Goal: Task Accomplishment & Management: Complete application form

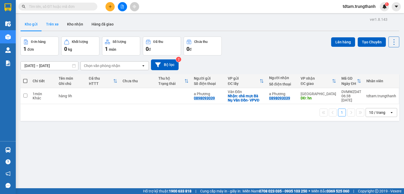
click at [48, 26] on button "Trên xe" at bounding box center [52, 24] width 21 height 13
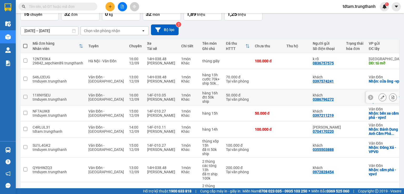
scroll to position [26, 0]
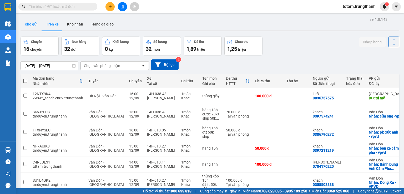
click at [34, 22] on button "Kho gửi" at bounding box center [31, 24] width 21 height 13
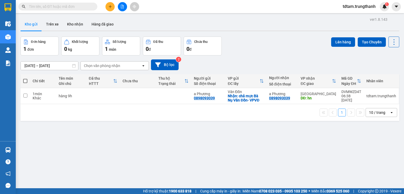
click at [109, 6] on icon "plus" at bounding box center [110, 7] width 4 height 4
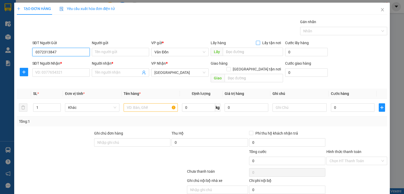
type input "0372313847"
click at [256, 43] on input "Lấy tận nơi" at bounding box center [258, 43] width 4 height 4
checkbox input "true"
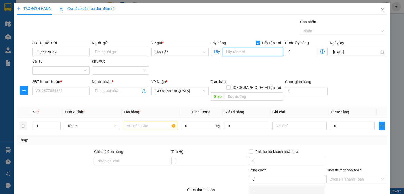
click at [245, 51] on input "text" at bounding box center [253, 52] width 60 height 8
type input "vpvđ"
click at [135, 49] on input "Người gửi" at bounding box center [120, 52] width 57 height 8
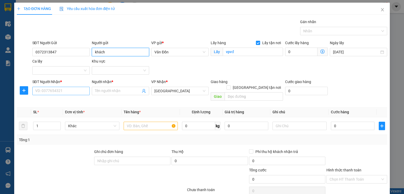
type input "khách"
click at [63, 92] on input "SĐT Người Nhận *" at bounding box center [60, 91] width 57 height 8
type input "0868611365"
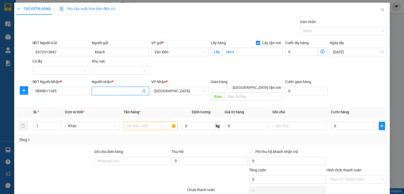
click at [114, 93] on input "Người nhận *" at bounding box center [118, 91] width 46 height 6
type input "khách"
click at [237, 96] on div "Giao hàng Giao tận nơi Giao" at bounding box center [247, 91] width 72 height 24
click at [237, 92] on input "text" at bounding box center [254, 96] width 58 height 8
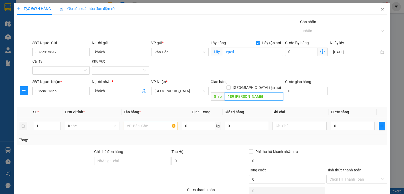
type input "189 tôn đức thắng"
click at [144, 122] on input "text" at bounding box center [151, 126] width 54 height 8
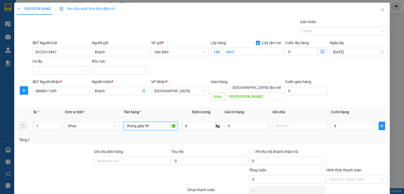
type input "thùng giấy 9h"
click at [358, 125] on div "0" at bounding box center [353, 126] width 44 height 11
click at [376, 121] on td at bounding box center [381, 126] width 11 height 18
click at [347, 122] on input "0" at bounding box center [353, 126] width 44 height 8
type input "7"
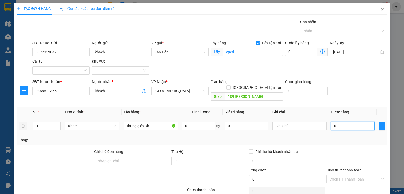
type input "7"
type input "70"
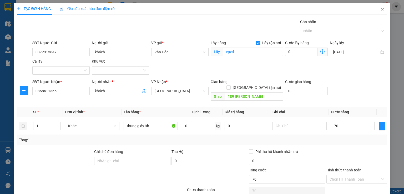
type input "70.000"
click at [326, 149] on div at bounding box center [357, 158] width 62 height 18
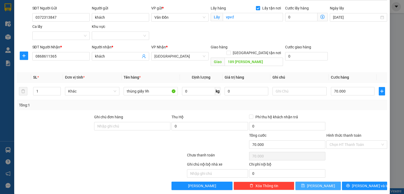
click at [321, 182] on button "[PERSON_NAME]" at bounding box center [317, 186] width 45 height 8
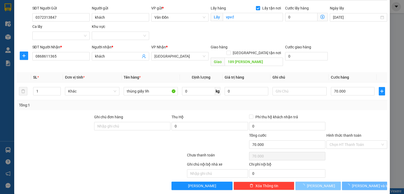
checkbox input "false"
type input "0"
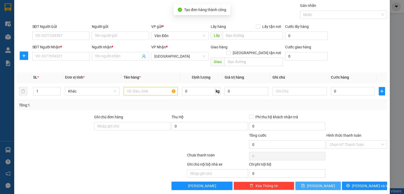
scroll to position [0, 0]
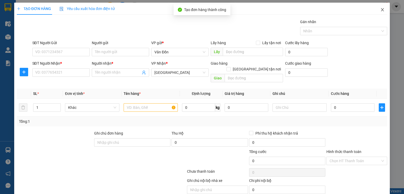
click at [381, 13] on span "Close" at bounding box center [382, 10] width 15 height 15
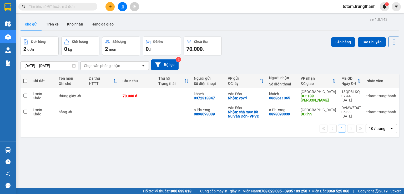
click at [361, 7] on span "tdtam.trungthanh" at bounding box center [358, 6] width 41 height 7
click at [353, 17] on span "Đăng xuất" at bounding box center [360, 16] width 31 height 6
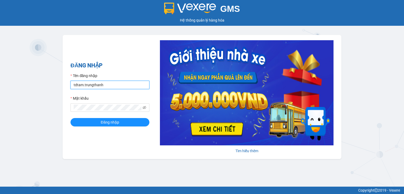
drag, startPoint x: 115, startPoint y: 88, endPoint x: 48, endPoint y: 88, distance: 66.8
click at [48, 88] on div "GMS Hệ thống quản lý hàng hóa ĐĂNG NHẬP Tên đăng nhập tdtam.trungthanh Mật khẩu…" at bounding box center [202, 93] width 404 height 187
type input "nvphuongthao.trungthanh"
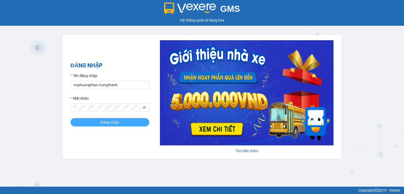
click at [124, 119] on button "Đăng nhập" at bounding box center [109, 122] width 79 height 8
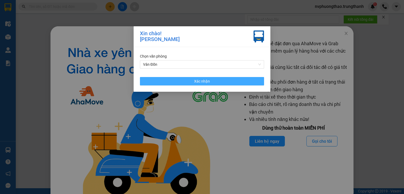
drag, startPoint x: 220, startPoint y: 81, endPoint x: 345, endPoint y: 37, distance: 132.6
click at [220, 81] on button "Xác nhận" at bounding box center [202, 81] width 124 height 8
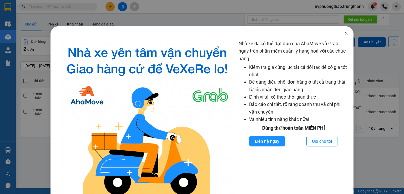
click at [344, 34] on icon "close" at bounding box center [346, 33] width 4 height 4
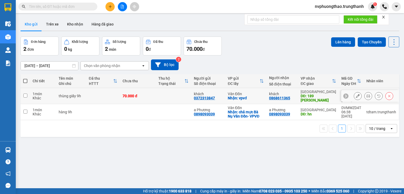
click at [25, 95] on input "checkbox" at bounding box center [25, 96] width 4 height 4
checkbox input "true"
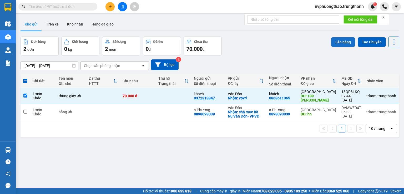
click at [341, 43] on button "Lên hàng" at bounding box center [343, 41] width 24 height 9
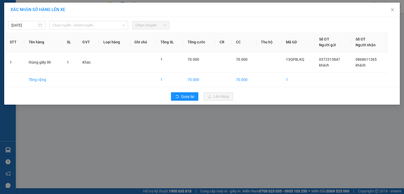
drag, startPoint x: 86, startPoint y: 24, endPoint x: 89, endPoint y: 29, distance: 6.5
click at [86, 26] on span "Chọn tuyến - nhóm tuyến" at bounding box center [89, 25] width 72 height 8
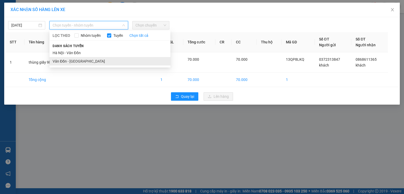
click at [76, 62] on li "Vân Đồn - [GEOGRAPHIC_DATA]" at bounding box center [109, 61] width 121 height 8
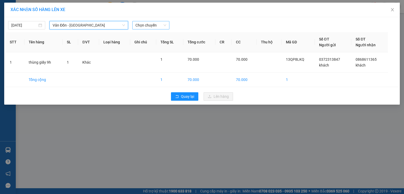
click at [153, 29] on span "Chọn chuyến" at bounding box center [150, 25] width 31 height 8
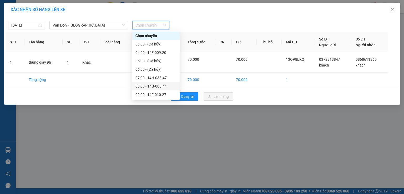
scroll to position [26, 0]
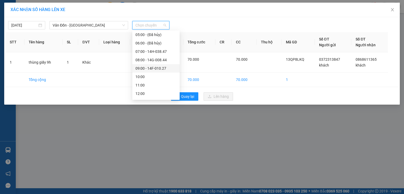
click at [151, 65] on div "09:00 - 14F-010.27" at bounding box center [155, 68] width 47 height 8
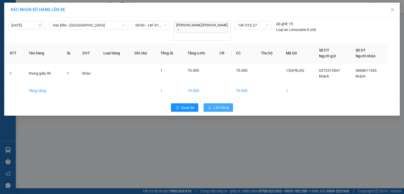
click at [218, 105] on span "Lên hàng" at bounding box center [220, 108] width 15 height 6
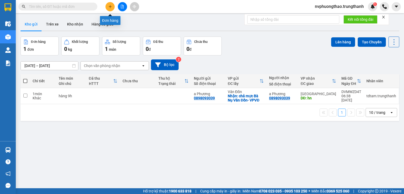
click at [109, 7] on icon "plus" at bounding box center [110, 7] width 4 height 4
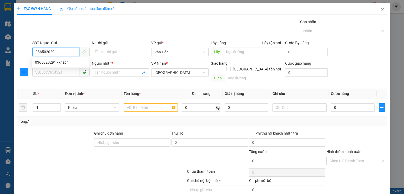
type input "0365020291"
click at [47, 62] on div "0365020291 - khách" at bounding box center [60, 62] width 50 height 6
type input "khách"
checkbox input "true"
type input "đường Thanh Niên Cẩm Phả- vpvđ"
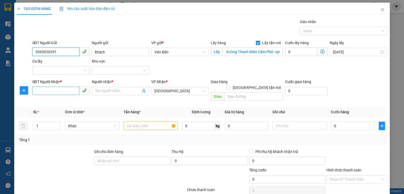
type input "0365020291"
click at [62, 91] on input "SĐT Người Nhận *" at bounding box center [55, 90] width 47 height 8
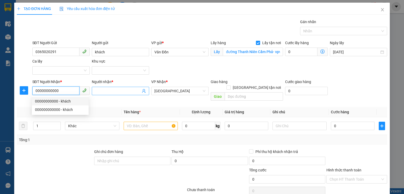
type input "00000000000"
click at [117, 93] on input "Người nhận *" at bounding box center [118, 91] width 46 height 6
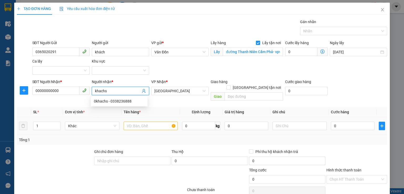
type input "khachs"
click at [167, 122] on input "text" at bounding box center [151, 126] width 54 height 8
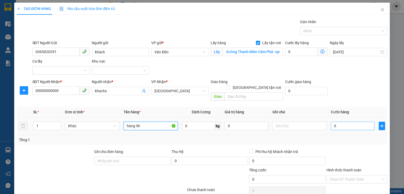
type input "hàng 9h"
click at [342, 122] on input "0" at bounding box center [353, 126] width 44 height 8
type input "1"
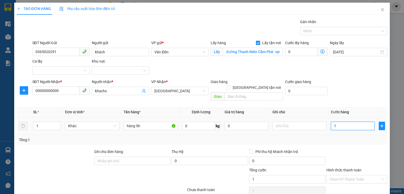
type input "10"
type input "100"
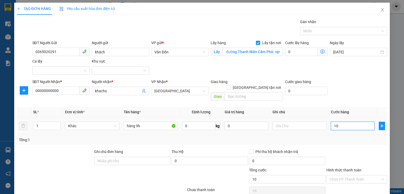
type input "100"
type input "100.000"
click at [353, 149] on div at bounding box center [357, 158] width 62 height 18
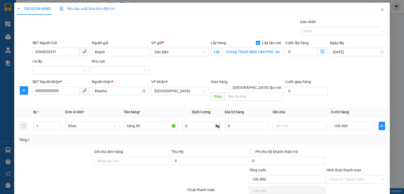
scroll to position [35, 0]
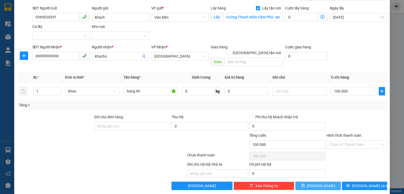
click at [324, 182] on button "Lưu" at bounding box center [317, 186] width 45 height 8
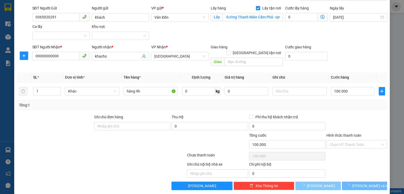
scroll to position [0, 0]
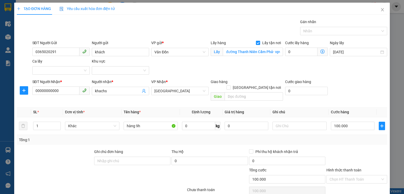
checkbox input "false"
type input "0"
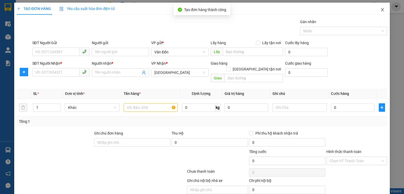
click at [381, 9] on icon "close" at bounding box center [382, 9] width 3 height 3
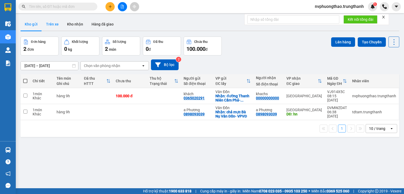
click at [49, 23] on button "Trên xe" at bounding box center [52, 24] width 21 height 13
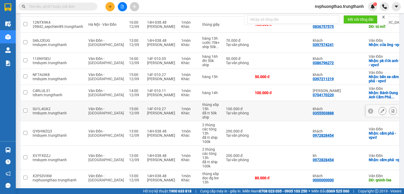
scroll to position [70, 0]
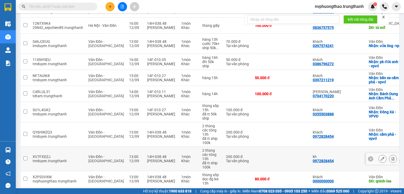
scroll to position [104, 0]
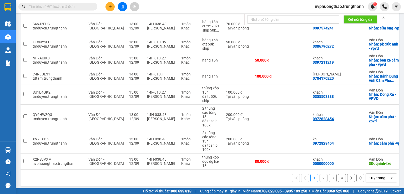
click at [314, 175] on div "1 2 3 4 10 / trang open" at bounding box center [210, 178] width 374 height 9
click at [319, 175] on button "2" at bounding box center [323, 178] width 8 height 8
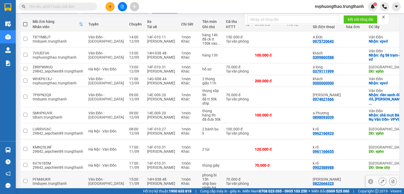
scroll to position [83, 0]
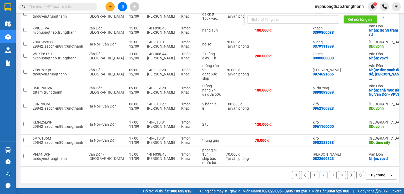
click at [311, 176] on button "1" at bounding box center [314, 175] width 8 height 8
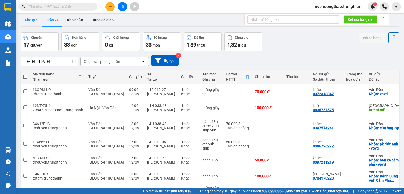
scroll to position [0, 0]
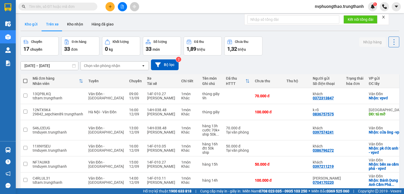
click at [30, 23] on button "Kho gửi" at bounding box center [31, 24] width 21 height 13
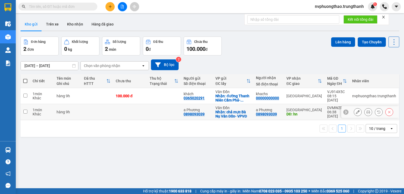
click at [356, 111] on icon at bounding box center [358, 112] width 4 height 4
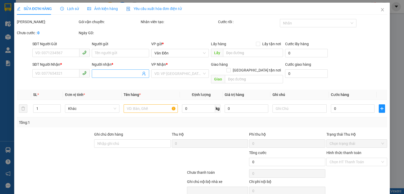
type input "0898093039"
type input "a Phương"
checkbox input "true"
type input "chả mực Bà Nụ Vân Đồn- VPVĐ"
type input "0898093039"
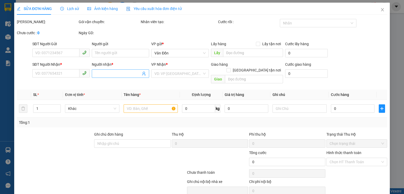
type input "a Phương"
type input "hn"
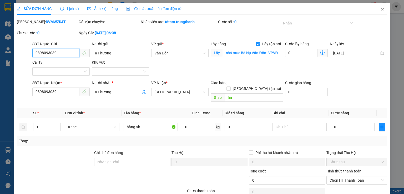
scroll to position [17, 0]
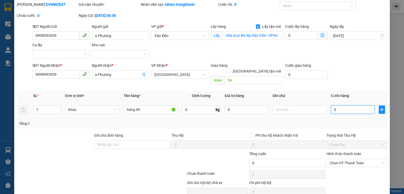
click at [350, 105] on input "0" at bounding box center [353, 109] width 44 height 8
type input "1"
type input "10"
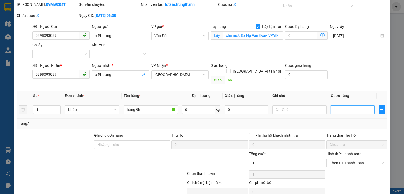
type input "10"
type input "100"
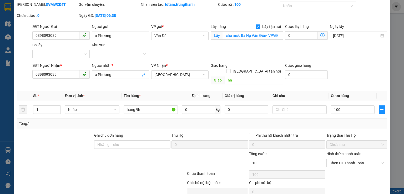
type input "100.000"
click at [302, 121] on div "Tổng: 1" at bounding box center [202, 124] width 366 height 6
click at [290, 106] on input "text" at bounding box center [299, 109] width 54 height 8
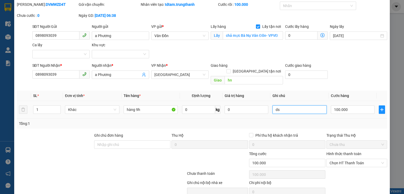
type input "d"
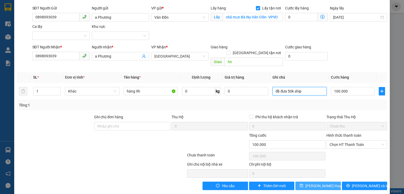
type input "đã đưa 50k ship"
click at [303, 184] on icon "save" at bounding box center [301, 186] width 4 height 4
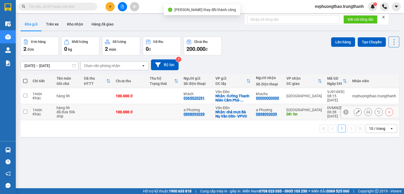
click at [25, 112] on input "checkbox" at bounding box center [25, 112] width 4 height 4
checkbox input "true"
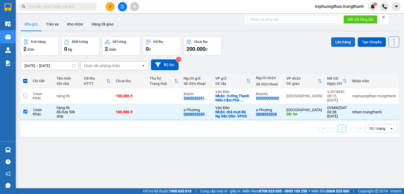
click at [331, 40] on button "Lên hàng" at bounding box center [343, 41] width 24 height 9
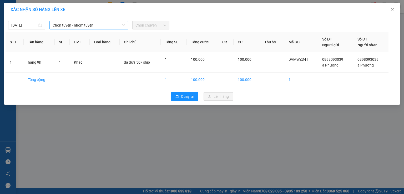
click at [108, 27] on span "Chọn tuyến - nhóm tuyến" at bounding box center [89, 25] width 72 height 8
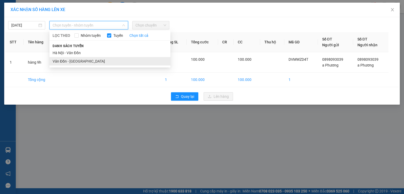
click at [78, 62] on li "Vân Đồn - Hà Nội" at bounding box center [109, 61] width 121 height 8
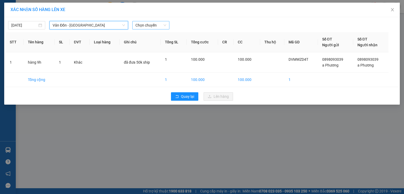
click at [159, 23] on span "Chọn chuyến" at bounding box center [150, 25] width 31 height 8
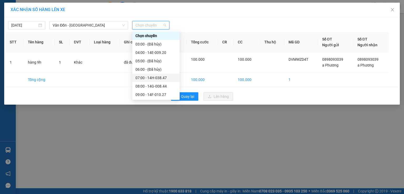
scroll to position [17, 0]
click at [163, 77] on div "09:00 - 14F-010.27" at bounding box center [155, 77] width 41 height 6
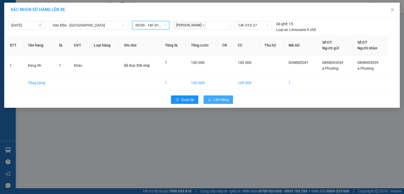
click at [227, 97] on span "Lên hàng" at bounding box center [220, 100] width 15 height 6
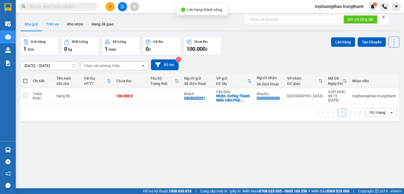
click at [55, 27] on button "Trên xe" at bounding box center [52, 24] width 21 height 13
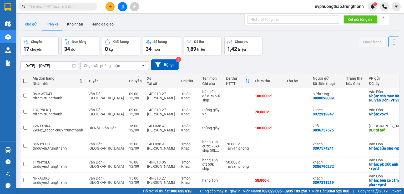
click at [36, 24] on button "Kho gửi" at bounding box center [31, 24] width 21 height 13
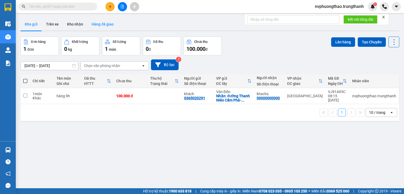
click at [103, 25] on button "Hàng đã giao" at bounding box center [102, 24] width 30 height 13
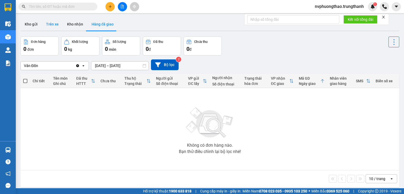
click at [58, 24] on button "Trên xe" at bounding box center [52, 24] width 21 height 13
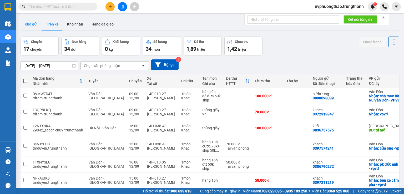
click at [32, 26] on button "Kho gửi" at bounding box center [31, 24] width 21 height 13
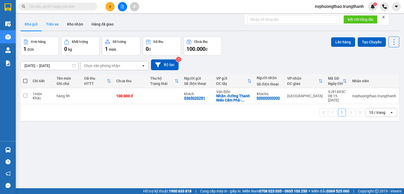
click at [49, 28] on button "Trên xe" at bounding box center [52, 24] width 21 height 13
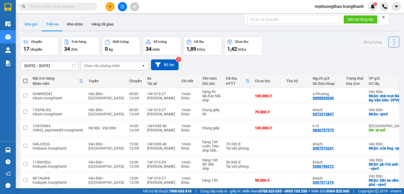
click at [29, 22] on button "Kho gửi" at bounding box center [31, 24] width 21 height 13
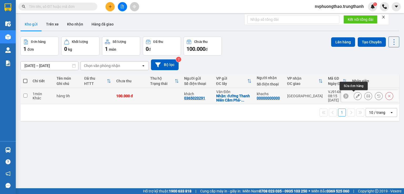
click at [356, 95] on icon at bounding box center [358, 96] width 4 height 4
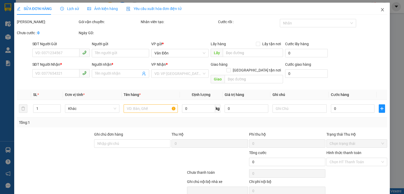
click at [381, 9] on span "Close" at bounding box center [382, 10] width 15 height 15
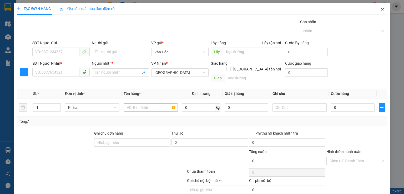
click at [380, 9] on icon "close" at bounding box center [382, 10] width 4 height 4
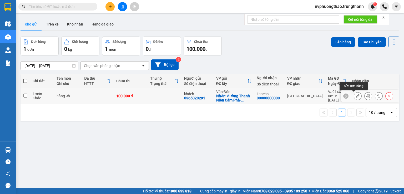
click at [354, 98] on button at bounding box center [357, 95] width 7 height 9
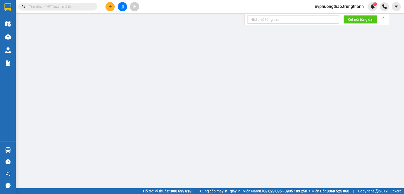
type input "0365020291"
type input "khách"
checkbox input "true"
type input "đường Thanh Niên Cẩm Phả- vpvđ"
type input "00000000000"
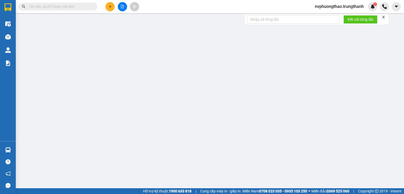
type input "khachs"
type input "100.000"
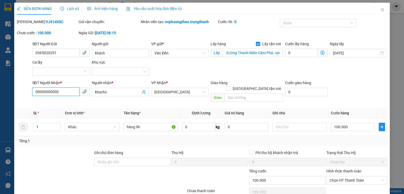
drag, startPoint x: 60, startPoint y: 92, endPoint x: 7, endPoint y: 95, distance: 52.4
click at [7, 95] on div "SỬA ĐƠN HÀNG Lịch sử Ảnh kiện hàng Yêu cầu xuất hóa đơn điện tử Total Paid Fee …" at bounding box center [202, 97] width 404 height 194
type input "0983240256"
click at [257, 93] on input "text" at bounding box center [254, 97] width 58 height 8
type input "172 [PERSON_NAME]"
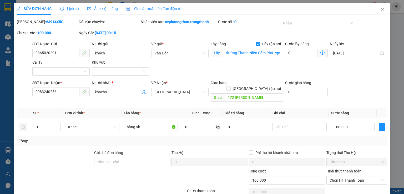
click at [27, 154] on div at bounding box center [54, 159] width 77 height 18
click at [351, 123] on input "100.000" at bounding box center [353, 127] width 44 height 8
type input "8"
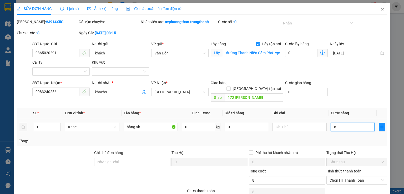
type input "80"
type input "80.000"
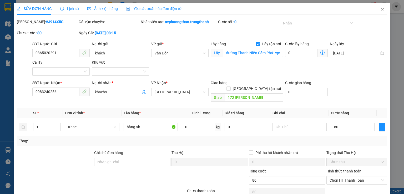
type input "80.000"
click at [295, 138] on div "Tổng: 1" at bounding box center [202, 141] width 366 height 6
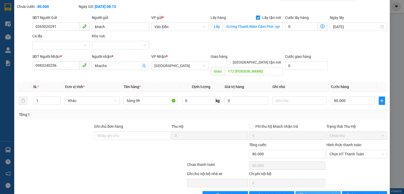
scroll to position [35, 0]
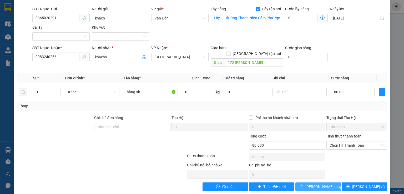
drag, startPoint x: 320, startPoint y: 182, endPoint x: 314, endPoint y: 176, distance: 7.8
click at [320, 184] on span "[PERSON_NAME] thay đổi" at bounding box center [326, 187] width 42 height 6
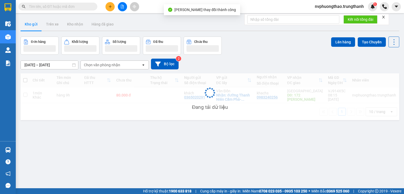
drag, startPoint x: 57, startPoint y: 175, endPoint x: 41, endPoint y: 162, distance: 20.2
click at [41, 162] on div "ver 1.8.143 Kho gửi Trên xe Kho nhận Hàng đã giao Đơn hàng Khối lượng Số lượng …" at bounding box center [209, 113] width 383 height 194
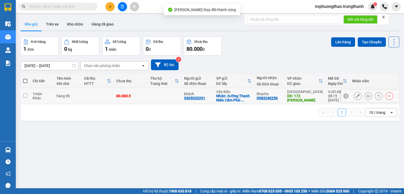
click at [25, 96] on input "checkbox" at bounding box center [25, 96] width 4 height 4
checkbox input "true"
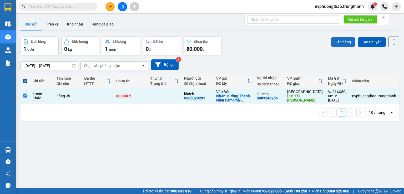
click at [338, 42] on button "Lên hàng" at bounding box center [343, 41] width 24 height 9
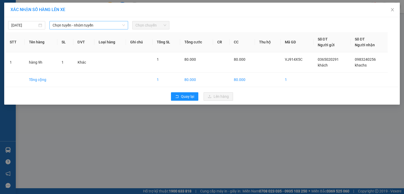
click at [87, 27] on span "Chọn tuyến - nhóm tuyến" at bounding box center [89, 25] width 72 height 8
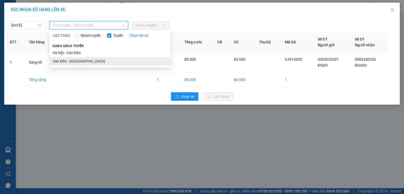
click at [74, 62] on li "Vân Đồn - [GEOGRAPHIC_DATA]" at bounding box center [109, 61] width 121 height 8
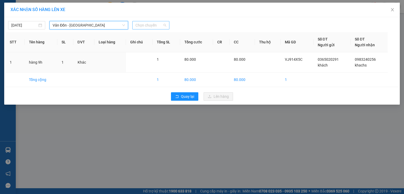
click at [157, 24] on span "Chọn chuyến" at bounding box center [150, 25] width 31 height 8
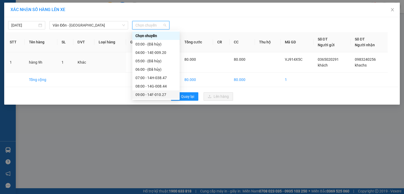
scroll to position [26, 0]
click at [161, 70] on div "09:00 - 14F-010.27" at bounding box center [155, 68] width 41 height 6
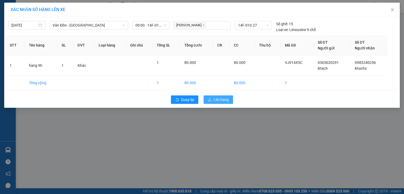
click at [219, 99] on span "Lên hàng" at bounding box center [220, 100] width 15 height 6
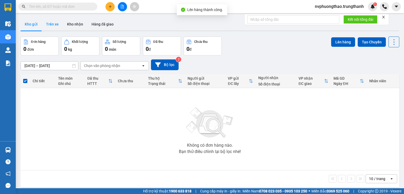
drag, startPoint x: 47, startPoint y: 25, endPoint x: 57, endPoint y: 22, distance: 10.8
click at [47, 25] on button "Trên xe" at bounding box center [52, 24] width 21 height 13
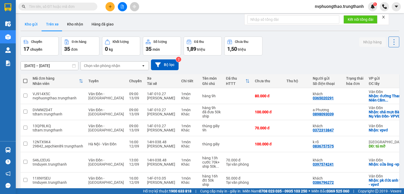
click at [29, 26] on button "Kho gửi" at bounding box center [31, 24] width 21 height 13
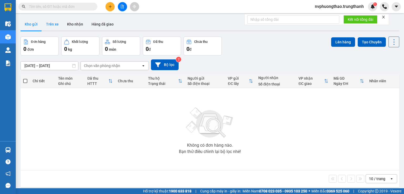
click at [55, 23] on button "Trên xe" at bounding box center [52, 24] width 21 height 13
